Goal: Navigation & Orientation: Go to known website

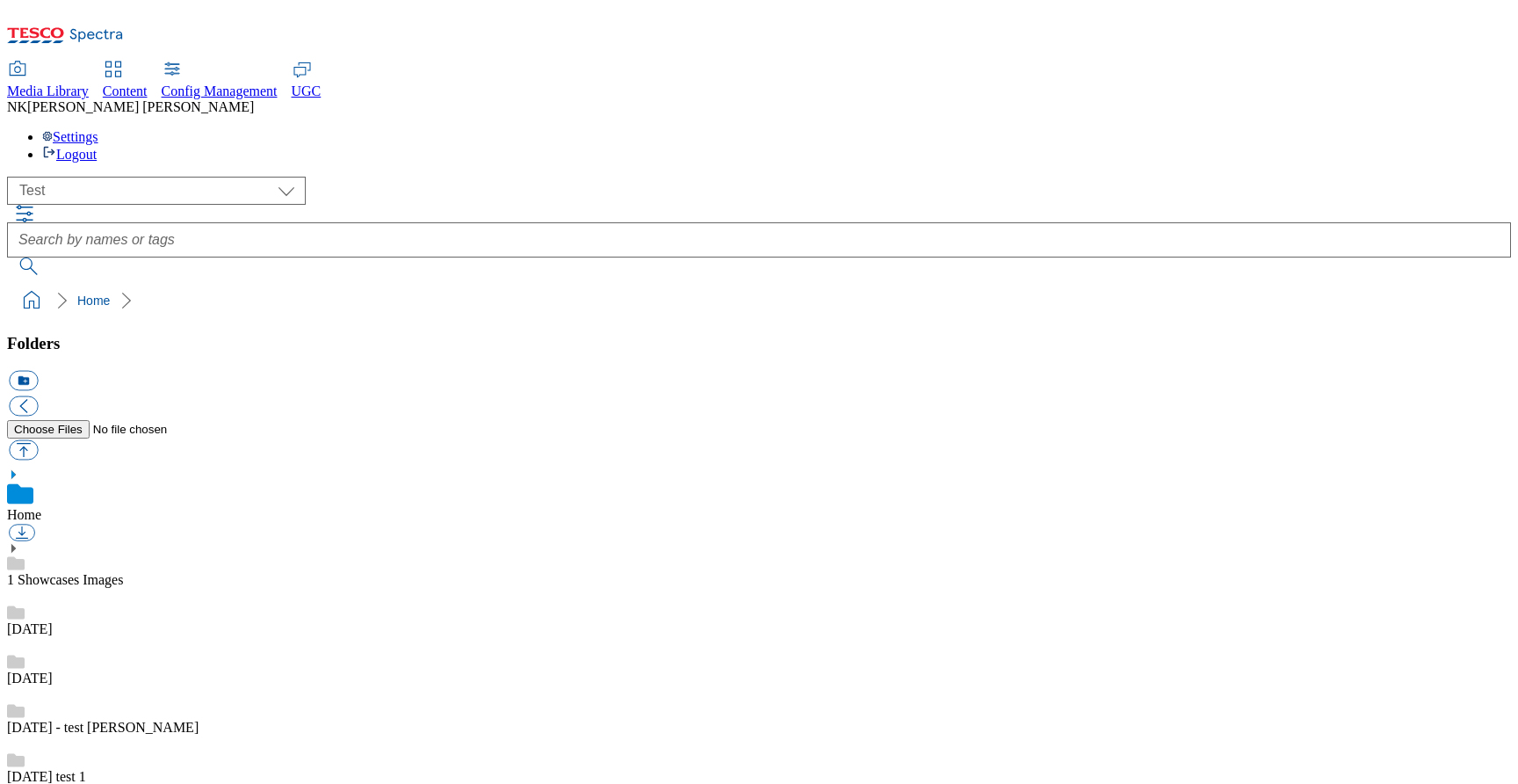
select select "flare-test"
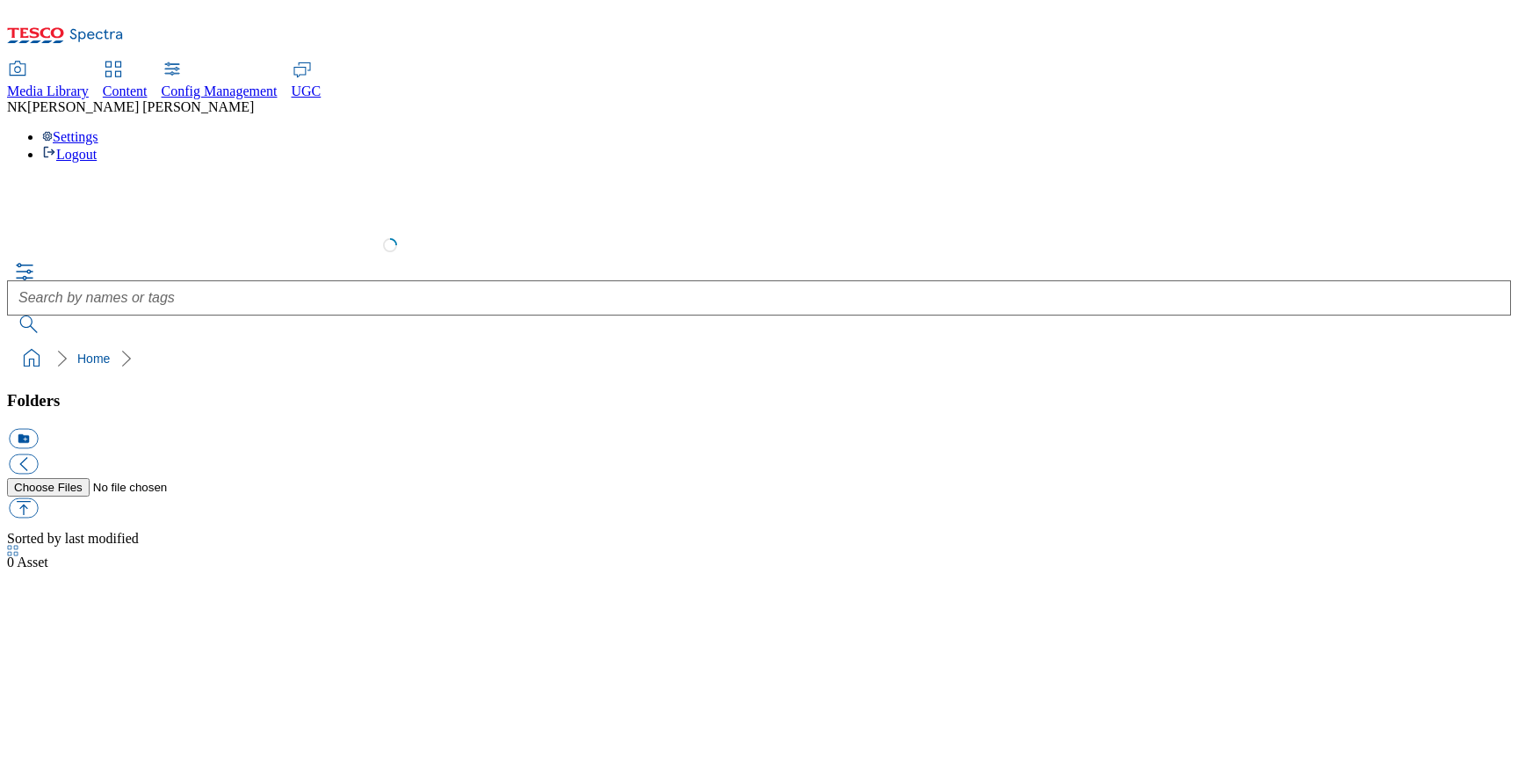
select select "flare-test"
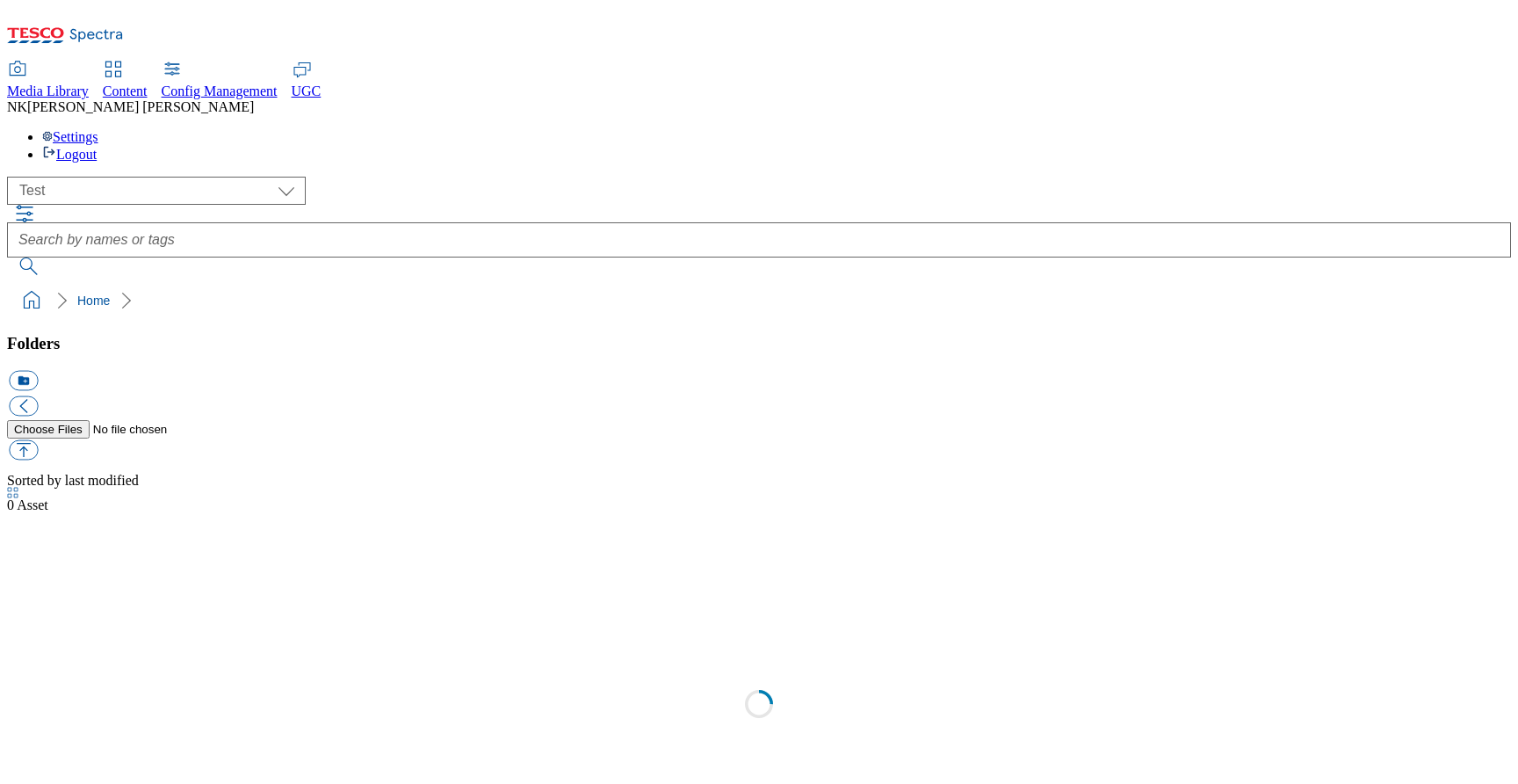
scroll to position [1, 0]
